Goal: Task Accomplishment & Management: Complete application form

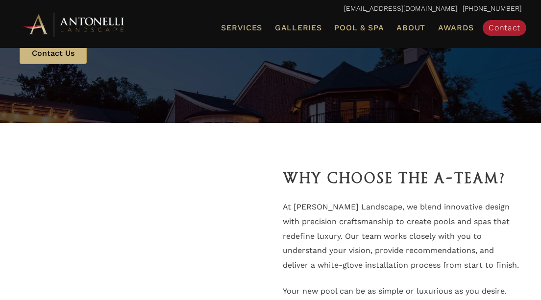
scroll to position [1667, 0]
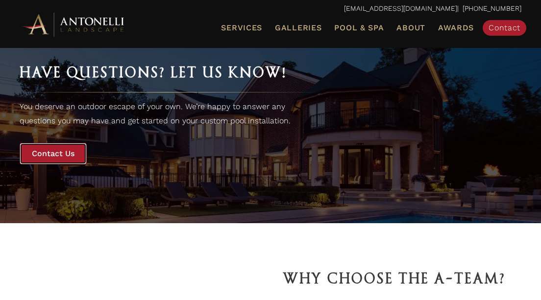
click at [48, 156] on span "Contact Us" at bounding box center [53, 153] width 43 height 9
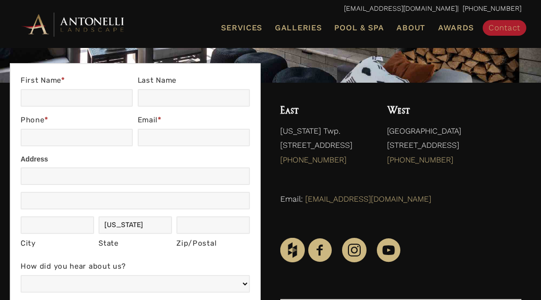
scroll to position [82, 0]
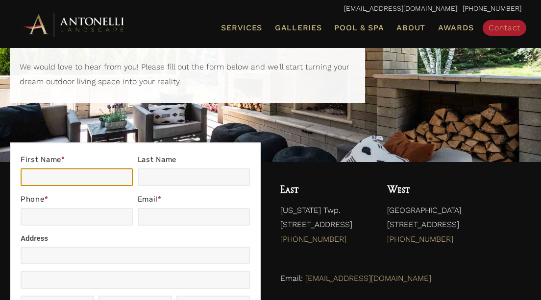
click at [91, 175] on input "First Name *" at bounding box center [77, 178] width 112 height 18
type input "Holly"
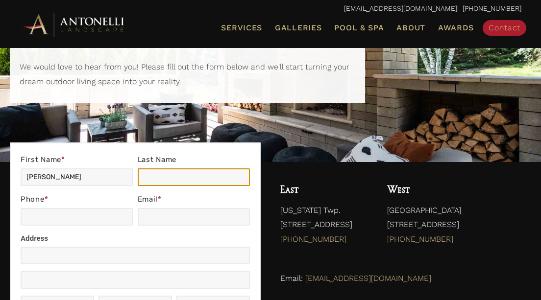
type input "Ortiz"
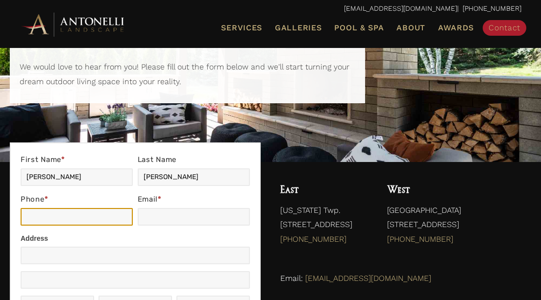
type input "2488903221"
type input "hollyortiz32@gmail.com"
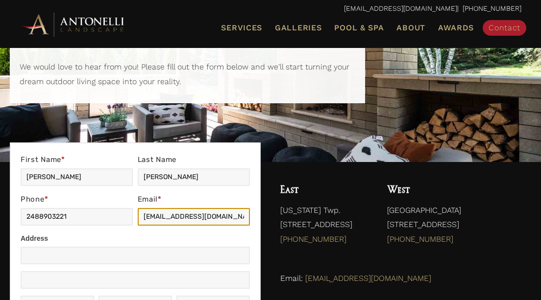
type input "1798 Carnoustie Court"
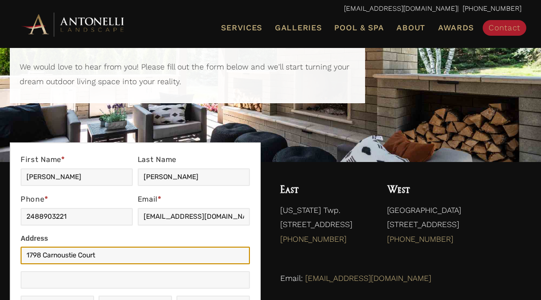
type input "Oxford"
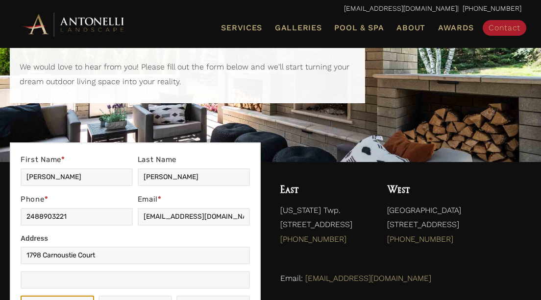
type input "MI"
type input "48371"
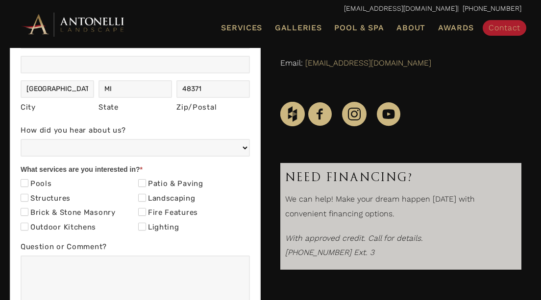
scroll to position [302, 0]
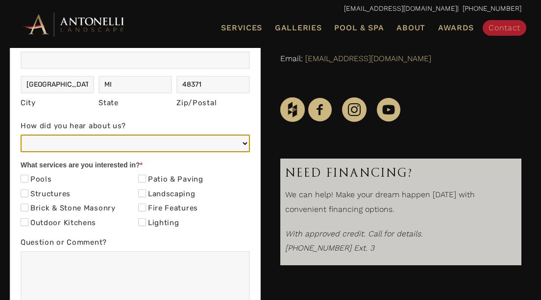
click at [88, 146] on select "Web/Google Search Social Media (e.g. Facebook, Instagram, LinkedIn) Referral (F…" at bounding box center [135, 144] width 229 height 18
select select "Web/Google Search"
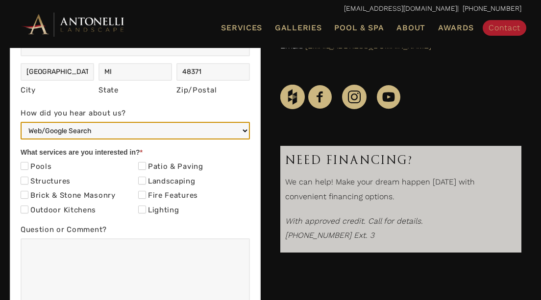
scroll to position [321, 0]
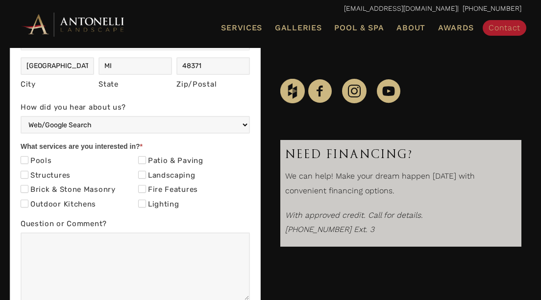
click at [32, 159] on label "Pools" at bounding box center [36, 161] width 31 height 10
click at [28, 159] on input "Pools" at bounding box center [25, 160] width 8 height 8
checkbox input "true"
click at [41, 189] on label "Brick & Stone Masonry" at bounding box center [68, 190] width 95 height 10
click at [28, 189] on input "Brick & Stone Masonry" at bounding box center [25, 189] width 8 height 8
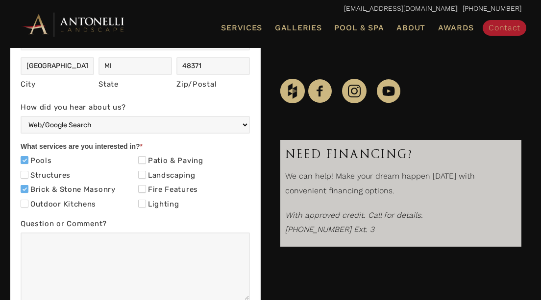
click at [46, 190] on label "Brick & Stone Masonry" at bounding box center [68, 190] width 95 height 10
click at [28, 190] on input "Brick & Stone Masonry" at bounding box center [25, 189] width 8 height 8
checkbox input "false"
click at [143, 159] on input "Patio & Paving" at bounding box center [142, 160] width 8 height 8
checkbox input "true"
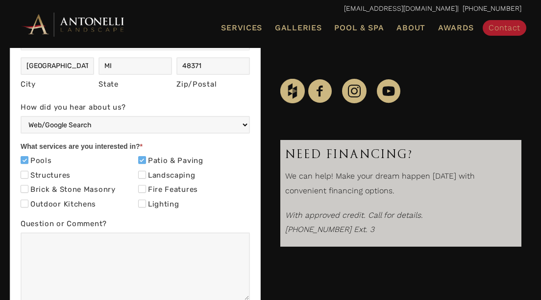
click at [147, 179] on label "Landscaping" at bounding box center [166, 176] width 57 height 10
click at [146, 179] on input "Landscaping" at bounding box center [142, 175] width 8 height 8
checkbox input "true"
click at [144, 190] on input "Fire Features" at bounding box center [142, 189] width 8 height 8
checkbox input "true"
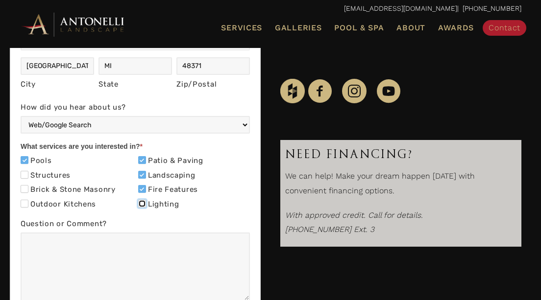
click at [143, 205] on input "Lighting" at bounding box center [142, 204] width 8 height 8
checkbox input "true"
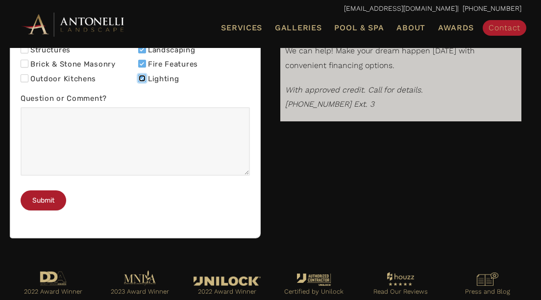
scroll to position [447, 0]
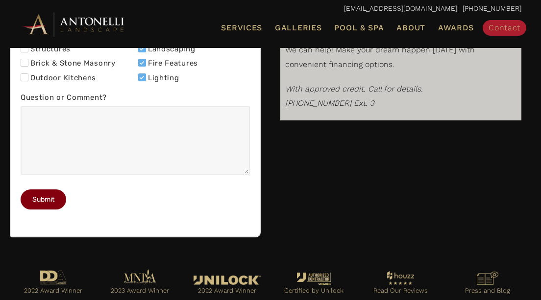
click at [60, 210] on button "Submit" at bounding box center [44, 200] width 46 height 20
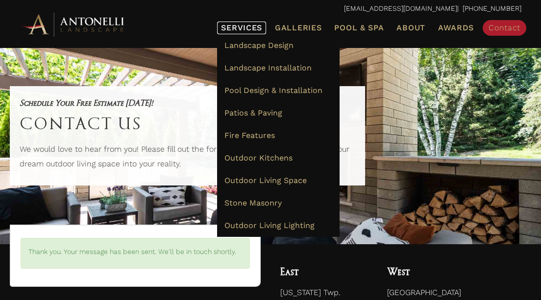
click at [244, 31] on span "Services" at bounding box center [241, 28] width 41 height 8
